Goal: Check status

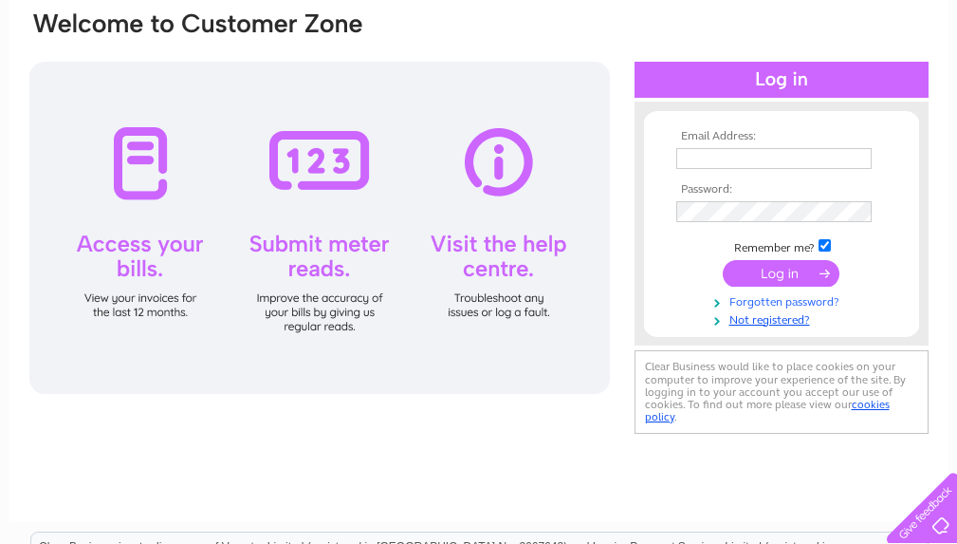
scroll to position [167, 0]
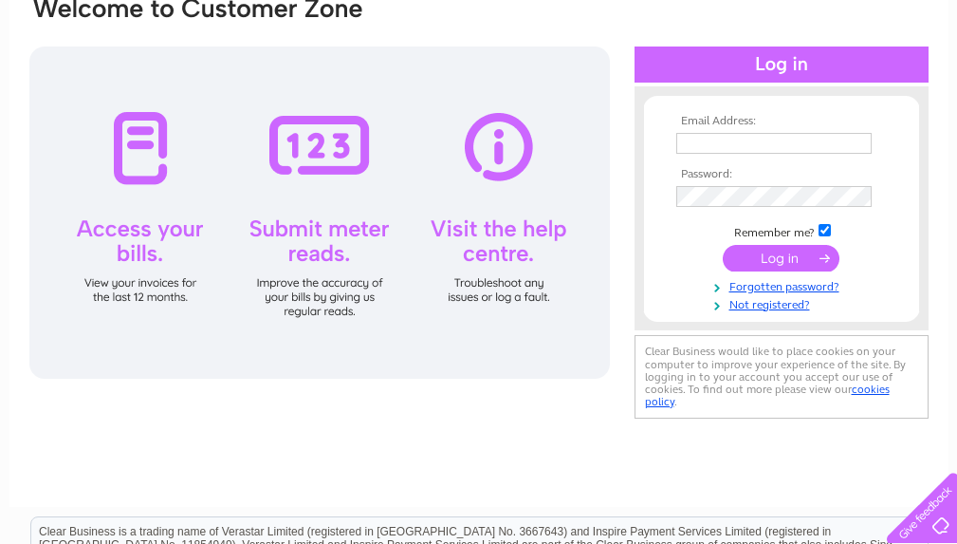
type input "[EMAIL_ADDRESS][DOMAIN_NAME]"
click at [791, 256] on input "submit" at bounding box center [781, 258] width 117 height 27
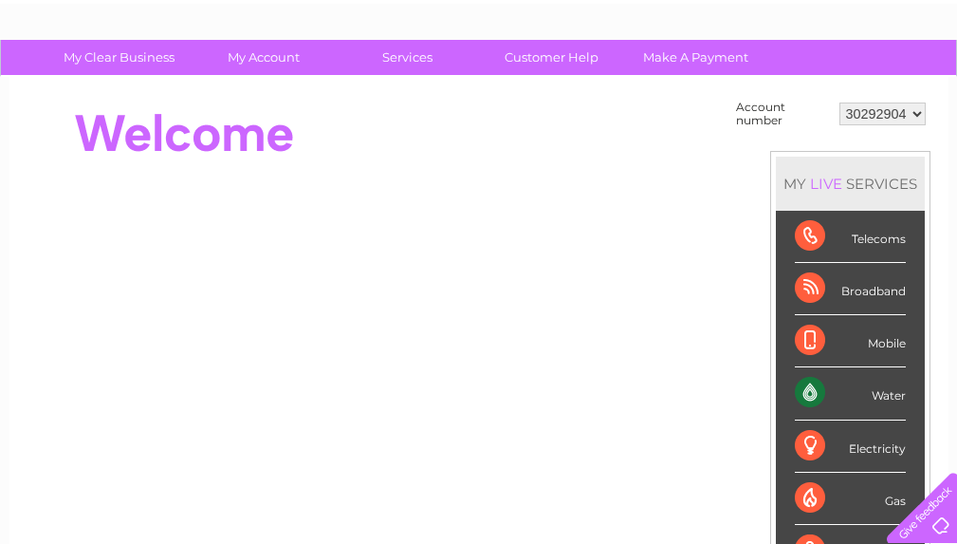
scroll to position [97, 0]
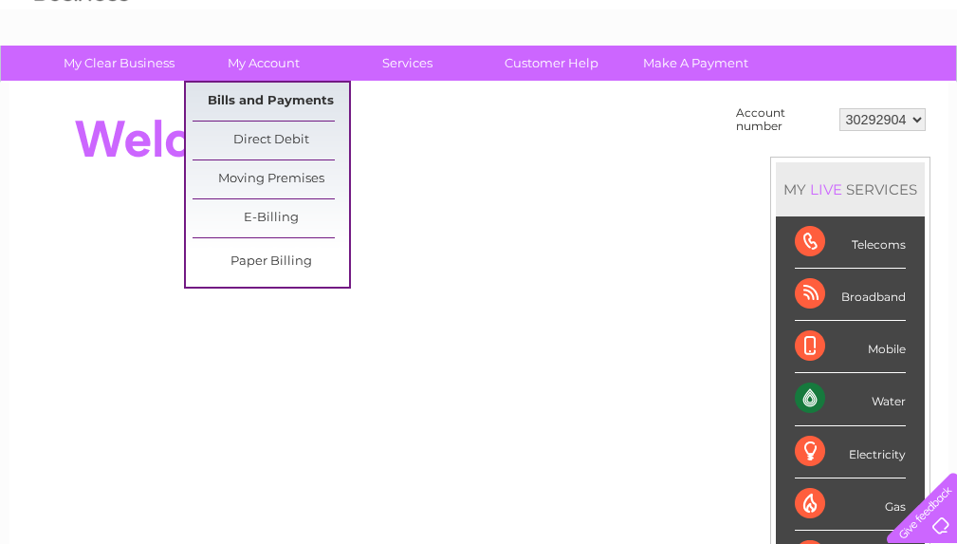
click at [266, 98] on link "Bills and Payments" at bounding box center [271, 102] width 157 height 38
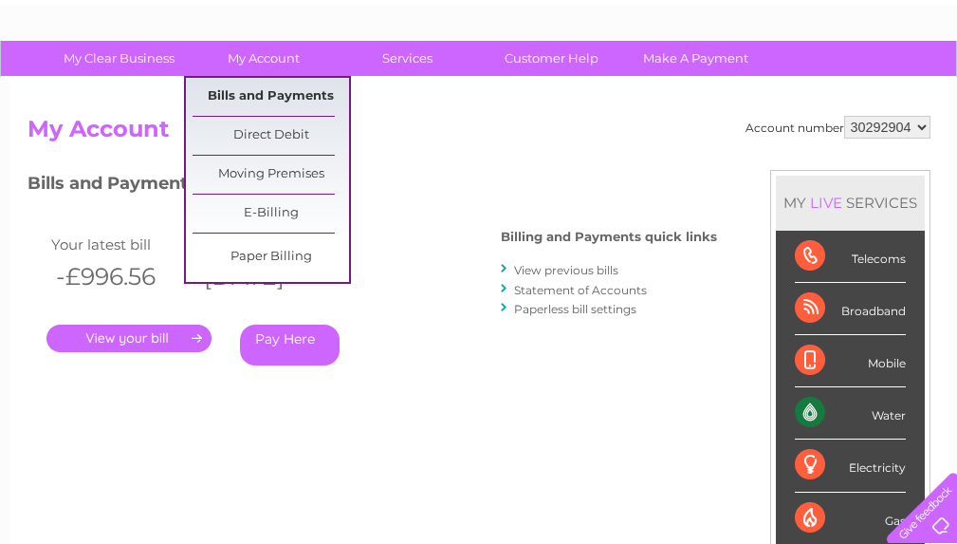
scroll to position [111, 0]
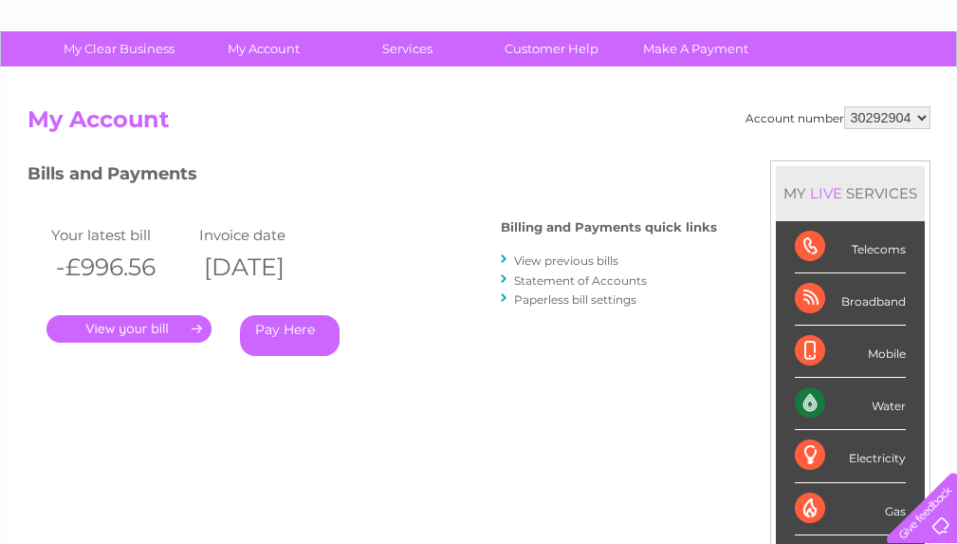
click at [142, 320] on link "." at bounding box center [128, 329] width 165 height 28
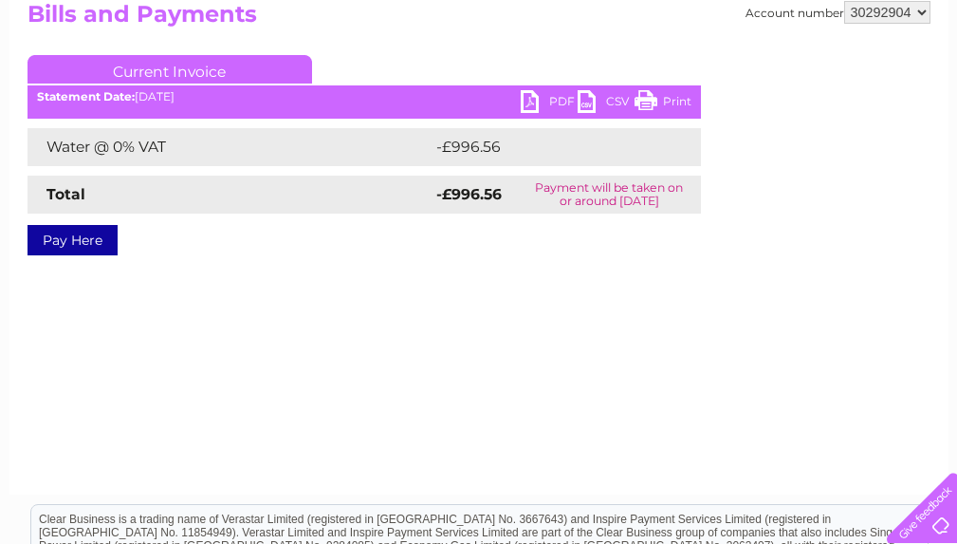
scroll to position [230, 0]
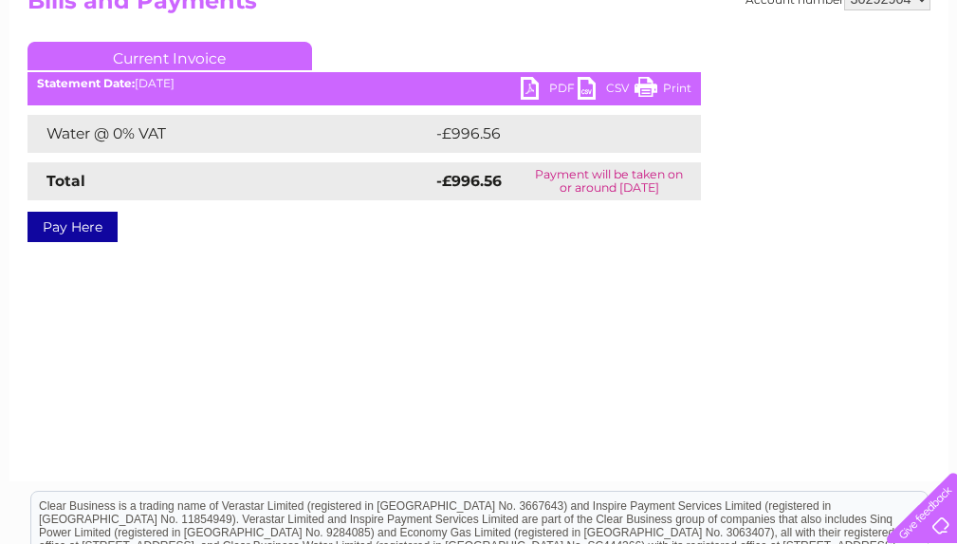
click at [551, 83] on link "PDF" at bounding box center [549, 91] width 57 height 28
